Goal: Task Accomplishment & Management: Manage account settings

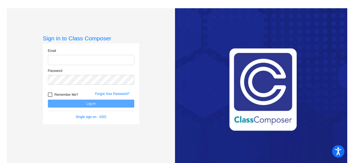
type input "[PERSON_NAME][EMAIL_ADDRESS][PERSON_NAME][DOMAIN_NAME]"
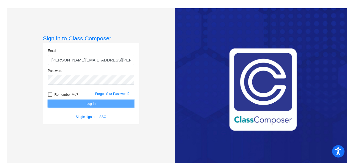
click at [87, 103] on button "Log In" at bounding box center [91, 104] width 86 height 8
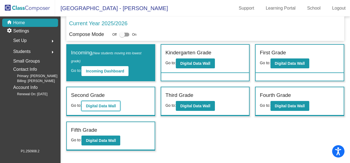
click at [95, 107] on b "Digital Data Wall" at bounding box center [101, 106] width 30 height 4
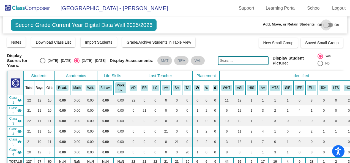
click at [324, 24] on div at bounding box center [325, 24] width 5 height 5
checkbox input "true"
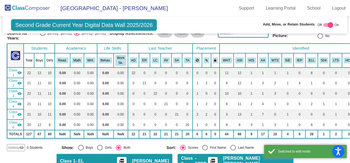
scroll to position [55, 0]
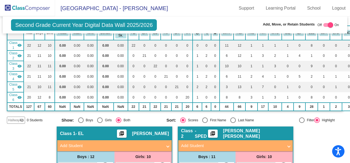
click at [20, 119] on mat-icon "visibility_off" at bounding box center [22, 120] width 4 height 4
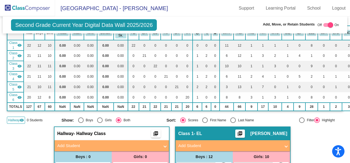
click at [60, 143] on mat-panel-title "Add Student" at bounding box center [108, 146] width 102 height 6
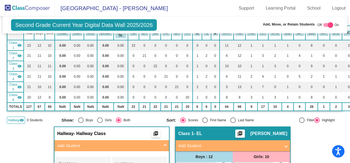
scroll to position [110, 0]
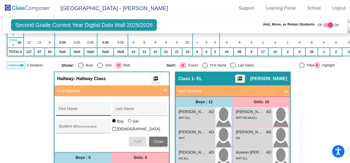
click at [59, 106] on div "First Name" at bounding box center [83, 110] width 49 height 11
type input "[PERSON_NAME]"
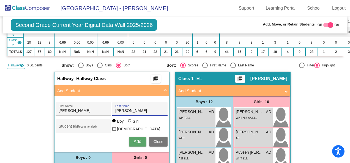
type input "[PERSON_NAME]"
click at [136, 139] on span "Add" at bounding box center [137, 141] width 8 height 5
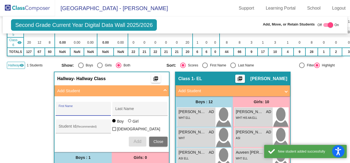
click at [157, 140] on span "Close" at bounding box center [158, 142] width 10 height 4
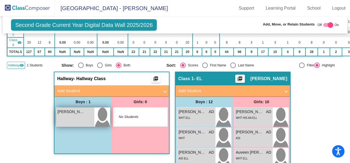
click at [64, 119] on div "[PERSON_NAME] lock do_not_disturb_alt" at bounding box center [75, 117] width 38 height 19
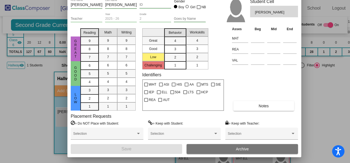
drag, startPoint x: 222, startPoint y: 5, endPoint x: 231, endPoint y: -14, distance: 20.9
click at [231, 0] on html "Accessibility Screen-Reader Guide, Feedback, and Issue Reporting | New window L…" at bounding box center [175, 81] width 350 height 163
click at [146, 84] on div at bounding box center [146, 85] width 4 height 4
click at [146, 87] on input "WHT" at bounding box center [146, 87] width 0 height 0
checkbox input "true"
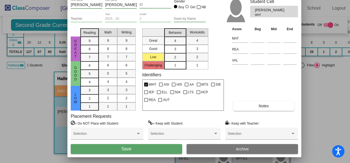
click at [126, 149] on span "Save" at bounding box center [126, 149] width 10 height 5
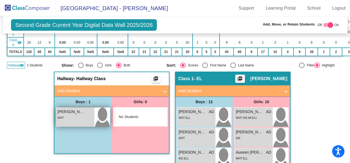
click at [71, 115] on div "WHT" at bounding box center [74, 118] width 35 height 6
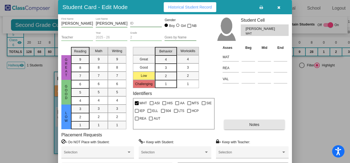
click at [251, 124] on span "Notes" at bounding box center [254, 125] width 10 height 4
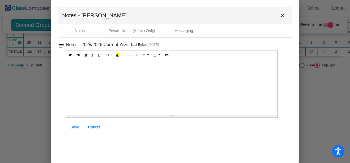
click at [75, 62] on div at bounding box center [171, 87] width 211 height 55
click at [73, 125] on span "Save" at bounding box center [74, 127] width 9 height 4
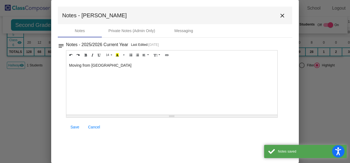
click at [284, 13] on mat-icon "close" at bounding box center [282, 15] width 7 height 7
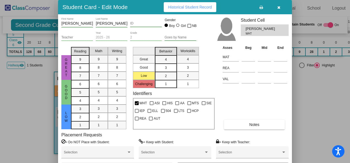
click at [134, 23] on input "ID" at bounding box center [146, 24] width 32 height 4
type input "1118402"
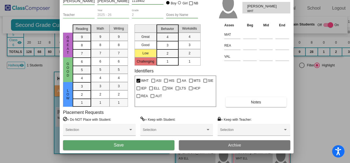
drag, startPoint x: 221, startPoint y: 8, endPoint x: 223, endPoint y: -14, distance: 22.6
click at [223, 0] on html "Accessibility Screen-Reader Guide, Feedback, and Issue Reporting | New window L…" at bounding box center [175, 81] width 350 height 163
click at [118, 147] on span "Save" at bounding box center [118, 145] width 10 height 5
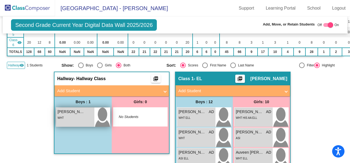
click at [63, 110] on span "[PERSON_NAME]" at bounding box center [70, 112] width 27 height 6
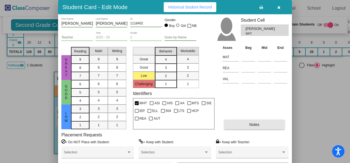
click at [251, 123] on span "Notes" at bounding box center [254, 125] width 10 height 4
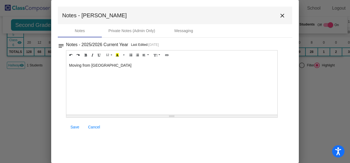
click at [91, 65] on div "Moving from [GEOGRAPHIC_DATA]" at bounding box center [171, 87] width 211 height 55
click at [75, 127] on span "Save" at bounding box center [74, 127] width 9 height 4
click at [282, 15] on mat-icon "close" at bounding box center [282, 15] width 7 height 7
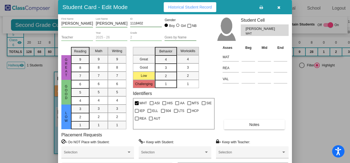
click at [279, 7] on icon "button" at bounding box center [278, 7] width 3 height 4
